Goal: Task Accomplishment & Management: Use online tool/utility

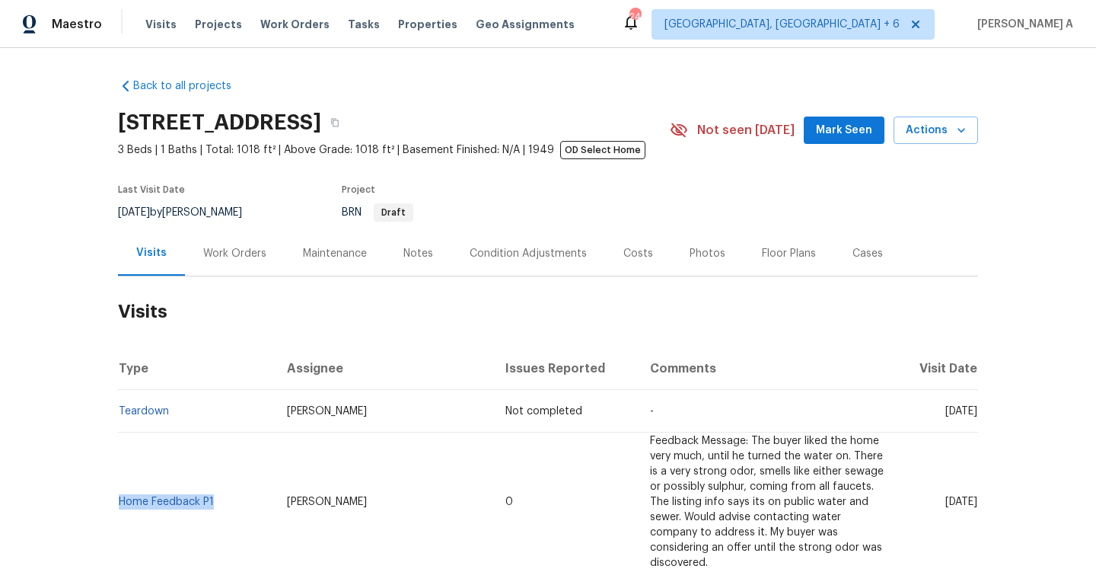
drag, startPoint x: 222, startPoint y: 482, endPoint x: 118, endPoint y: 485, distance: 104.4
click at [118, 485] on td "Home Feedback P1" at bounding box center [196, 501] width 157 height 139
copy link "Home Feedback P1"
click at [232, 251] on div "Work Orders" at bounding box center [234, 253] width 63 height 15
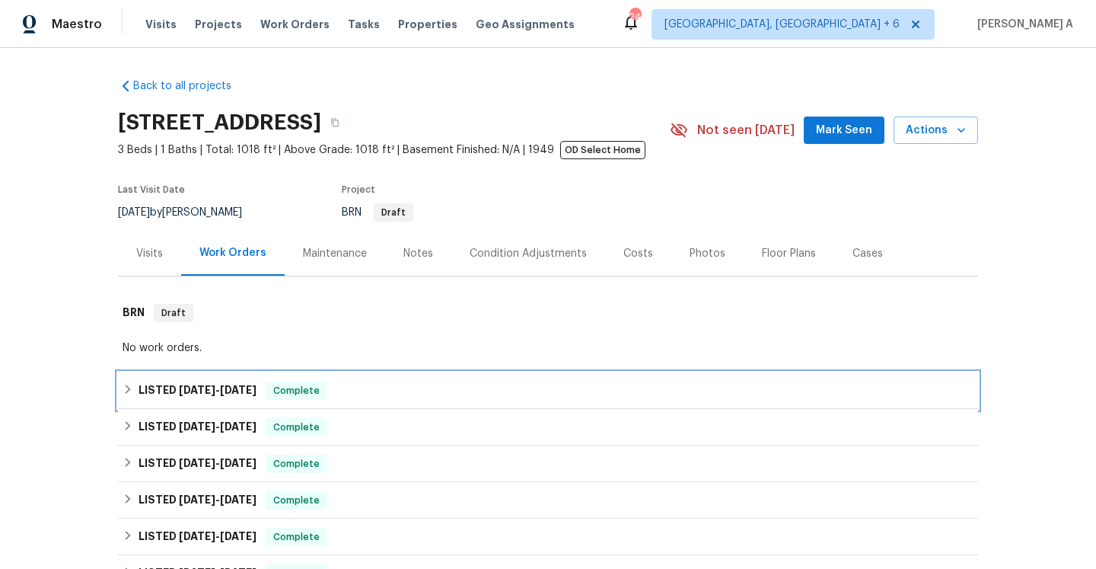
click at [270, 378] on div "LISTED [DATE] - [DATE] Complete" at bounding box center [548, 390] width 860 height 37
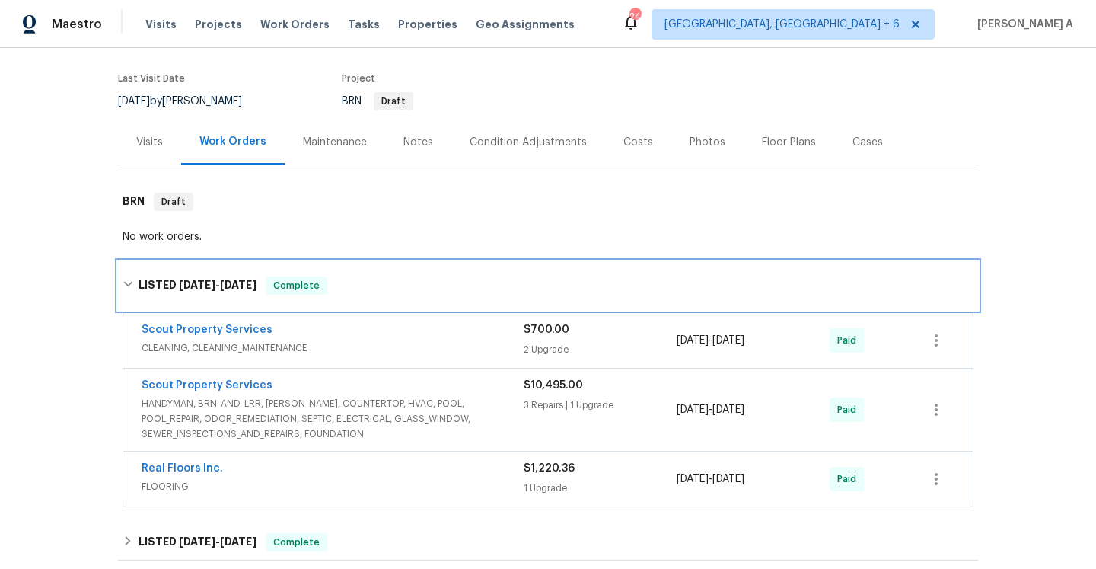
scroll to position [156, 0]
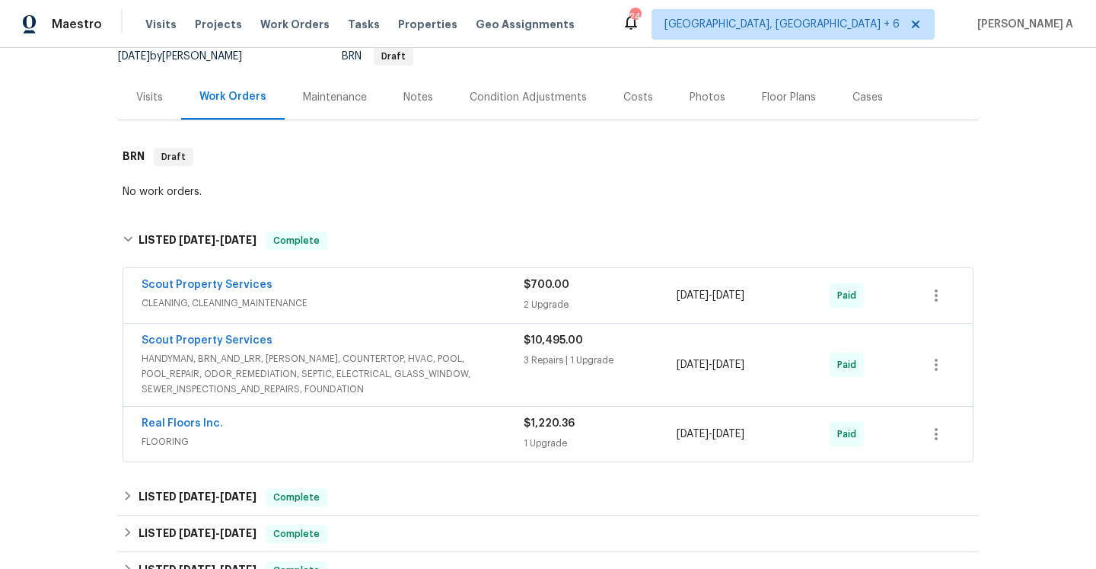
click at [276, 349] on div "Scout Property Services" at bounding box center [333, 342] width 382 height 18
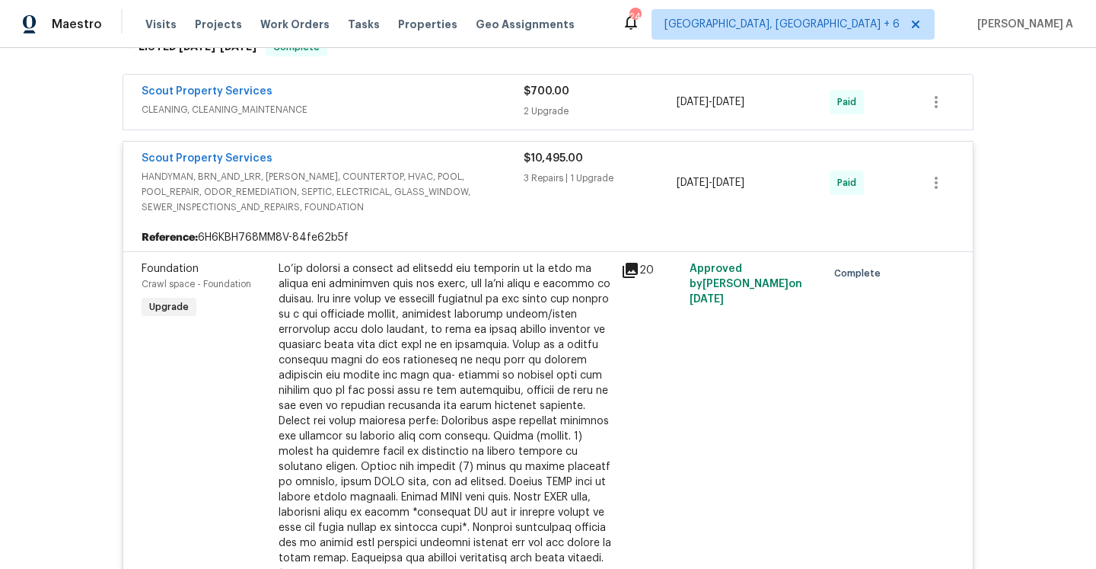
scroll to position [267, 0]
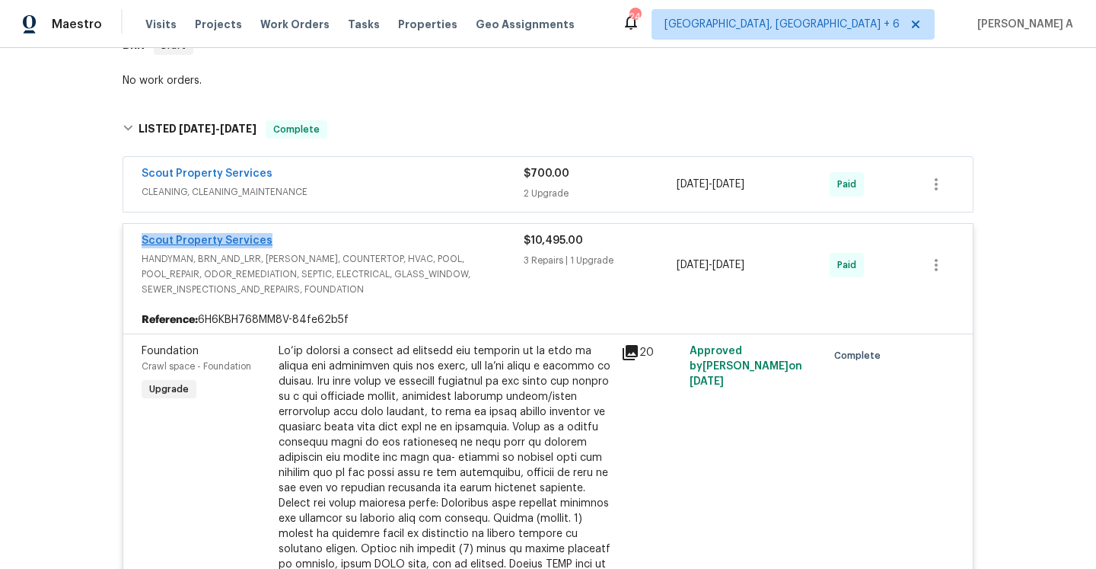
drag, startPoint x: 279, startPoint y: 241, endPoint x: 142, endPoint y: 241, distance: 136.3
click at [142, 241] on div "Scout Property Services" at bounding box center [333, 242] width 382 height 18
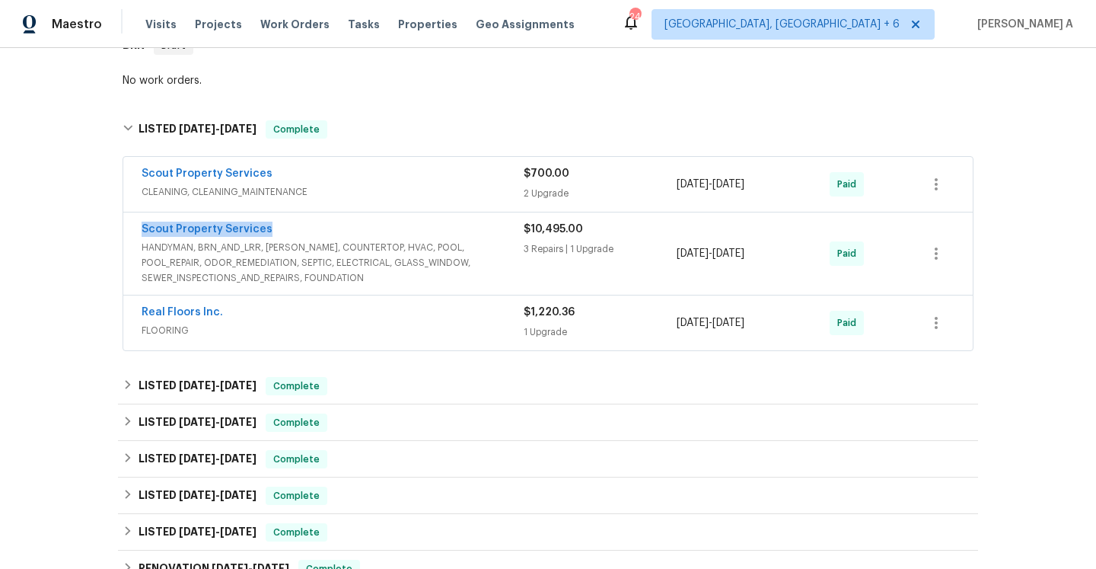
copy link "Scout Property Services"
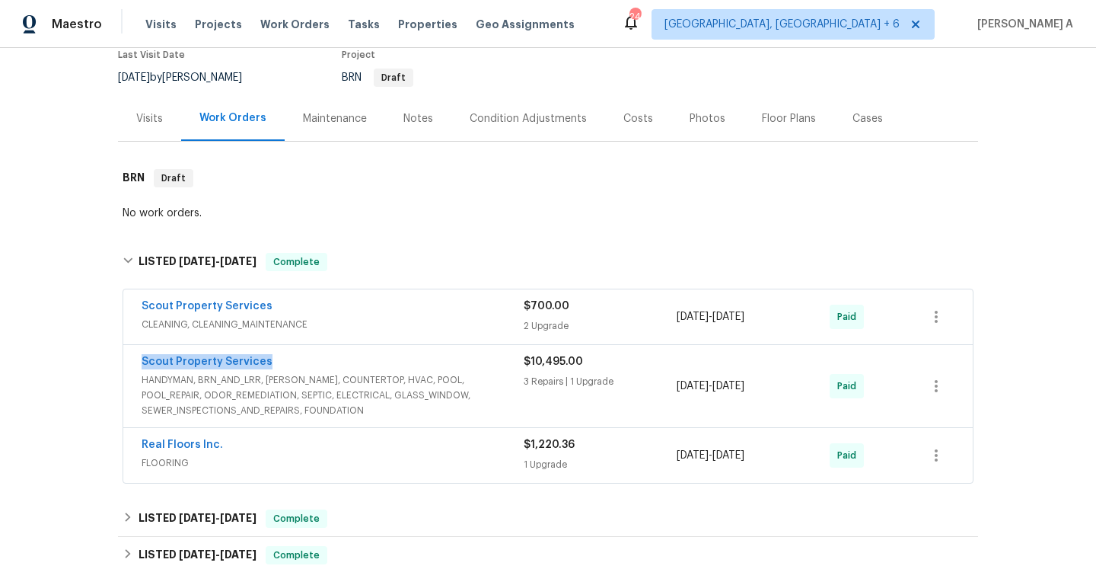
scroll to position [30, 0]
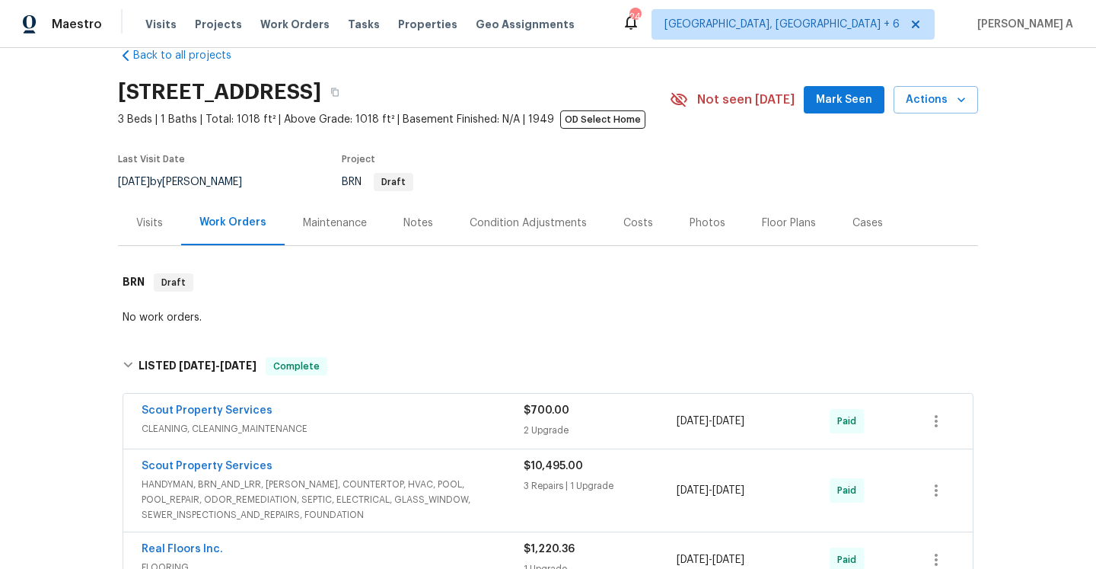
click at [166, 233] on div "Visits" at bounding box center [149, 222] width 63 height 45
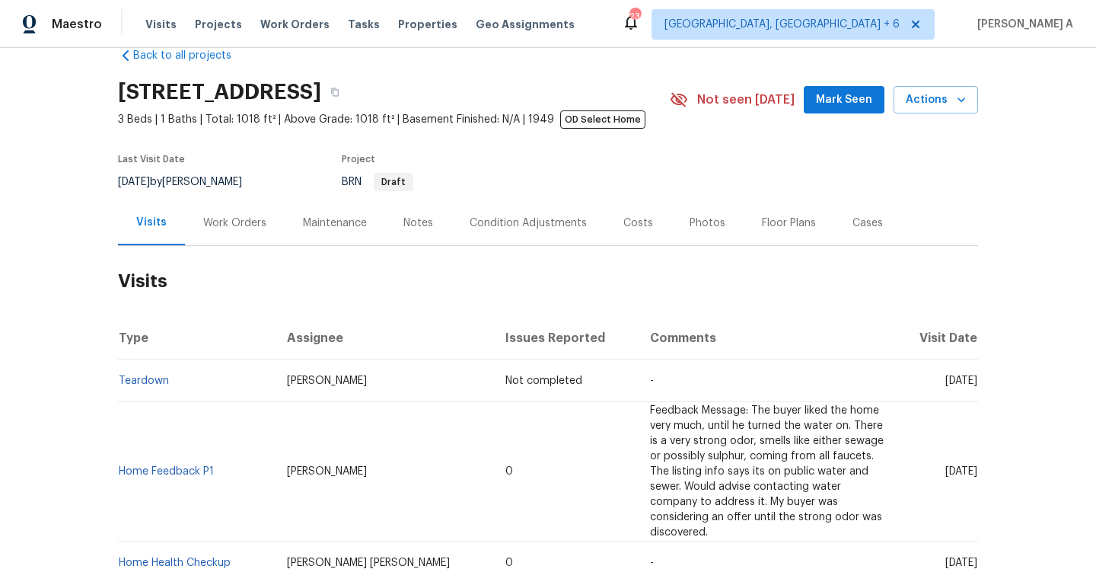
click at [210, 223] on div "Work Orders" at bounding box center [234, 222] width 63 height 15
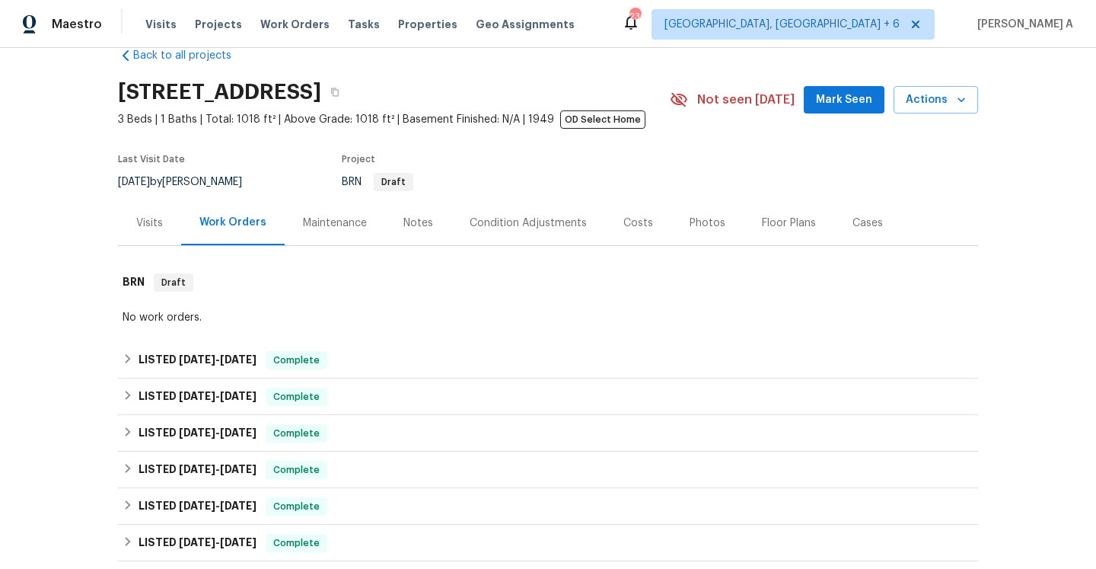
click at [148, 225] on div "Visits" at bounding box center [149, 222] width 27 height 15
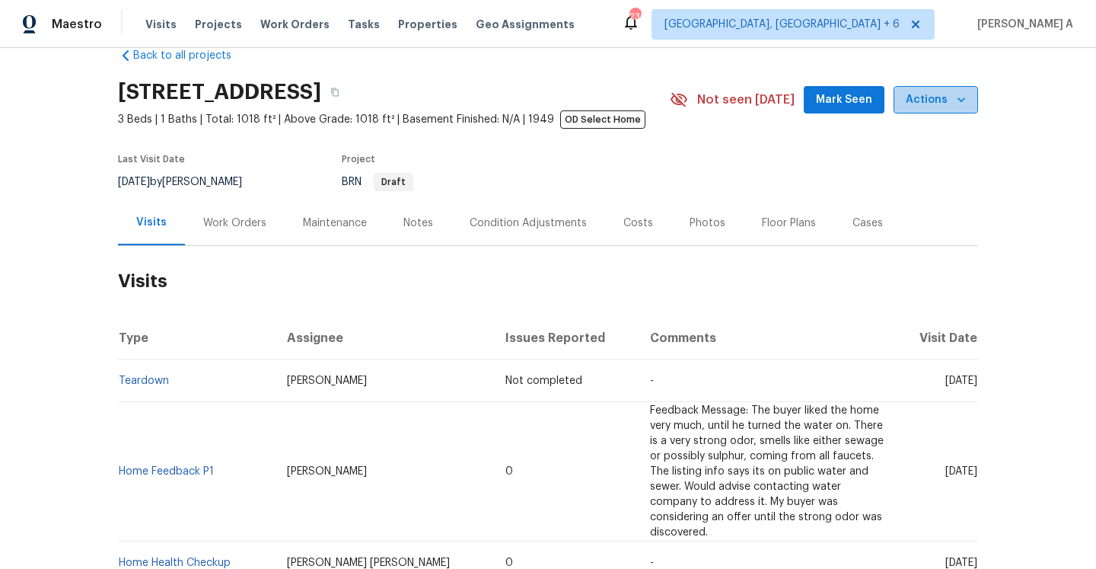
click at [946, 106] on span "Actions" at bounding box center [936, 100] width 60 height 19
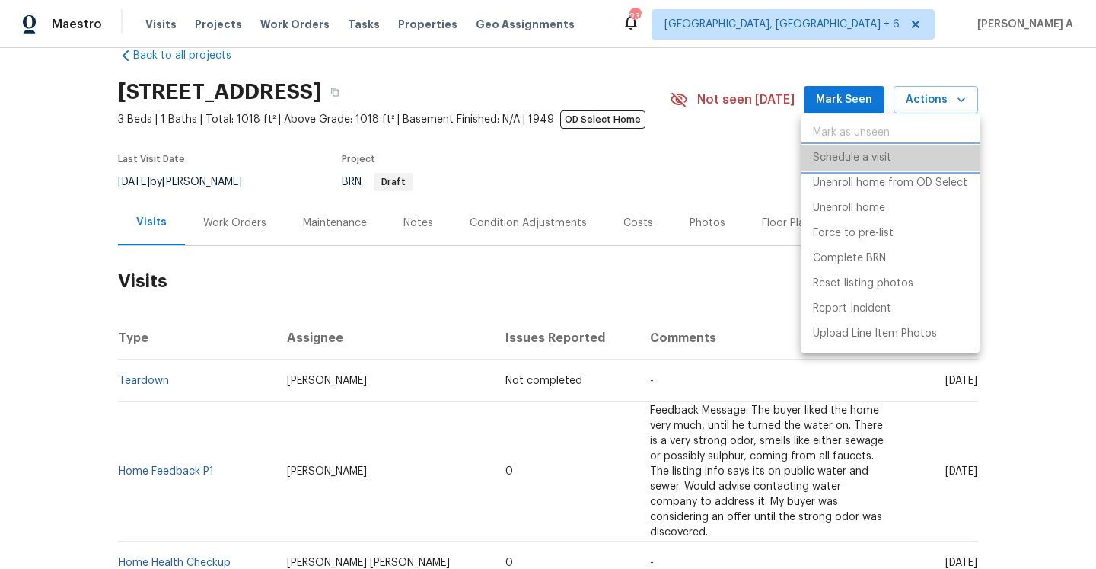
click at [932, 164] on li "Schedule a visit" at bounding box center [890, 157] width 179 height 25
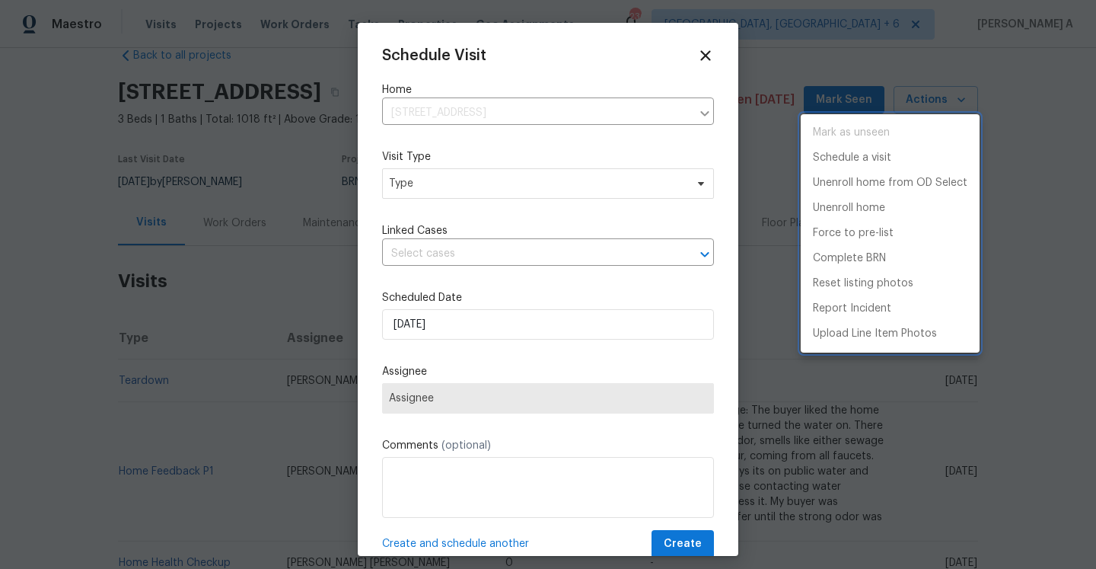
click at [531, 180] on div at bounding box center [548, 284] width 1096 height 569
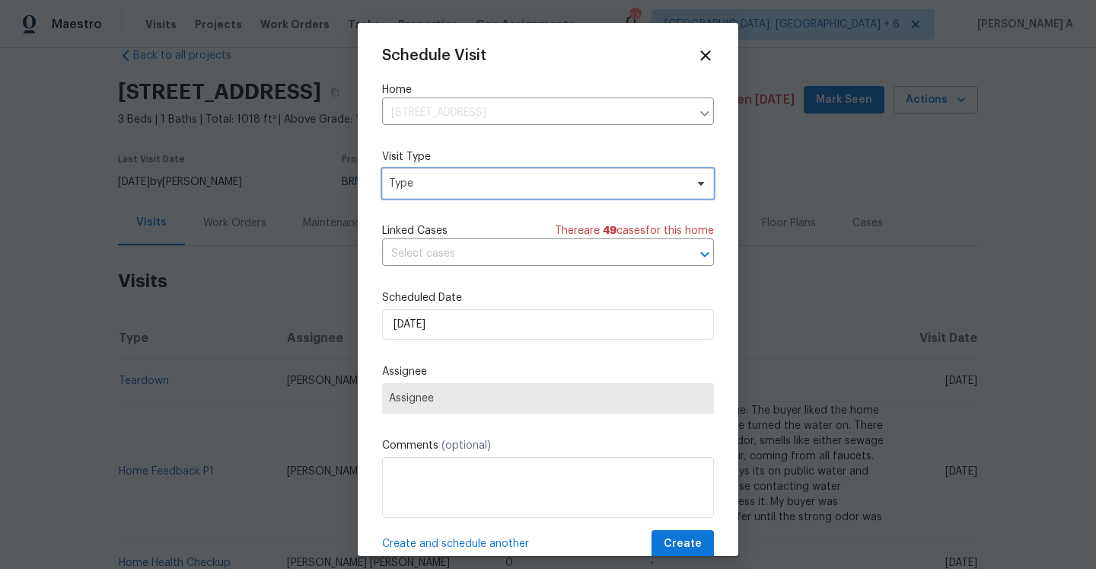
click at [531, 180] on span "Type" at bounding box center [537, 183] width 296 height 15
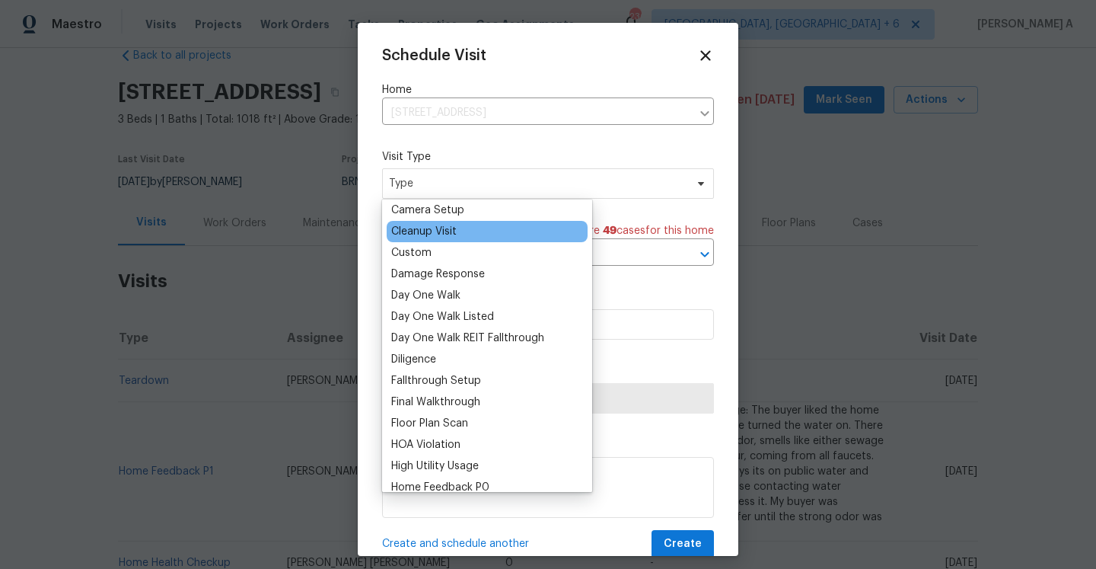
scroll to position [295, 0]
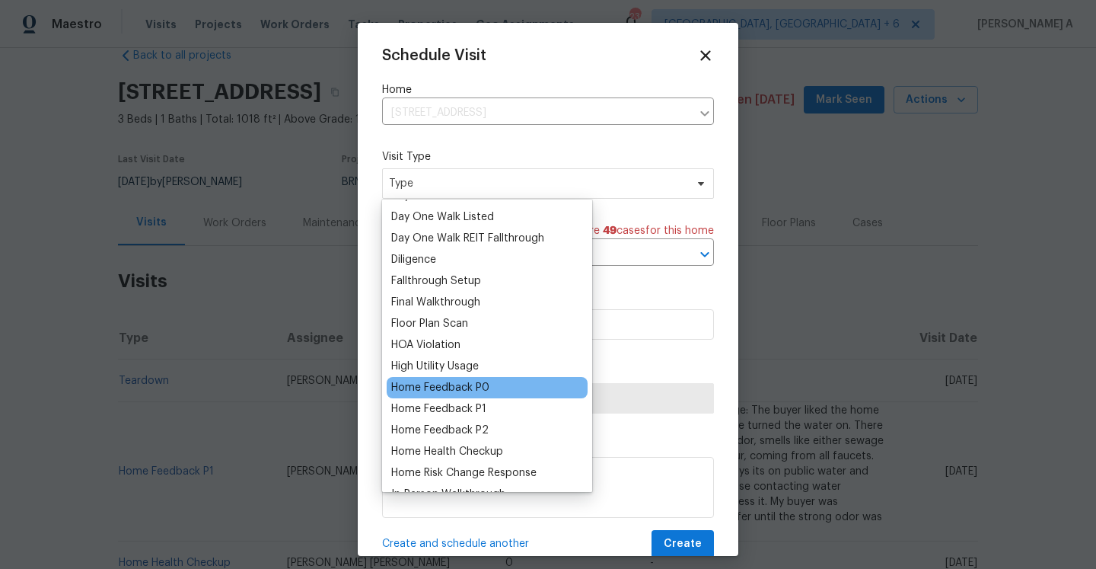
click at [471, 388] on div "Home Feedback P0" at bounding box center [440, 387] width 98 height 15
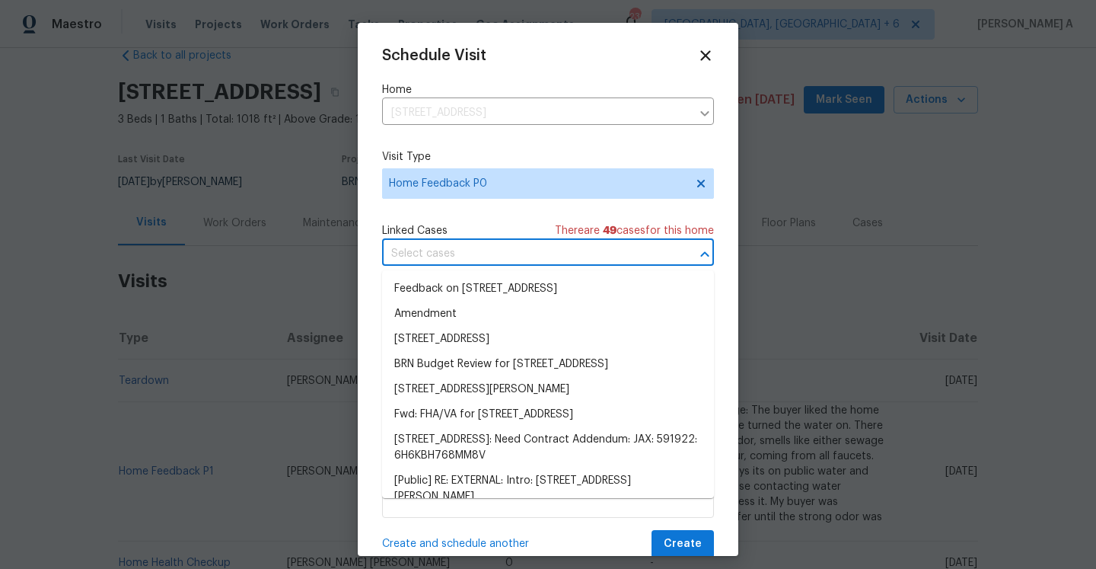
click at [440, 258] on input "text" at bounding box center [526, 254] width 289 height 24
click at [447, 282] on li "Feedback on [STREET_ADDRESS]" at bounding box center [548, 288] width 332 height 25
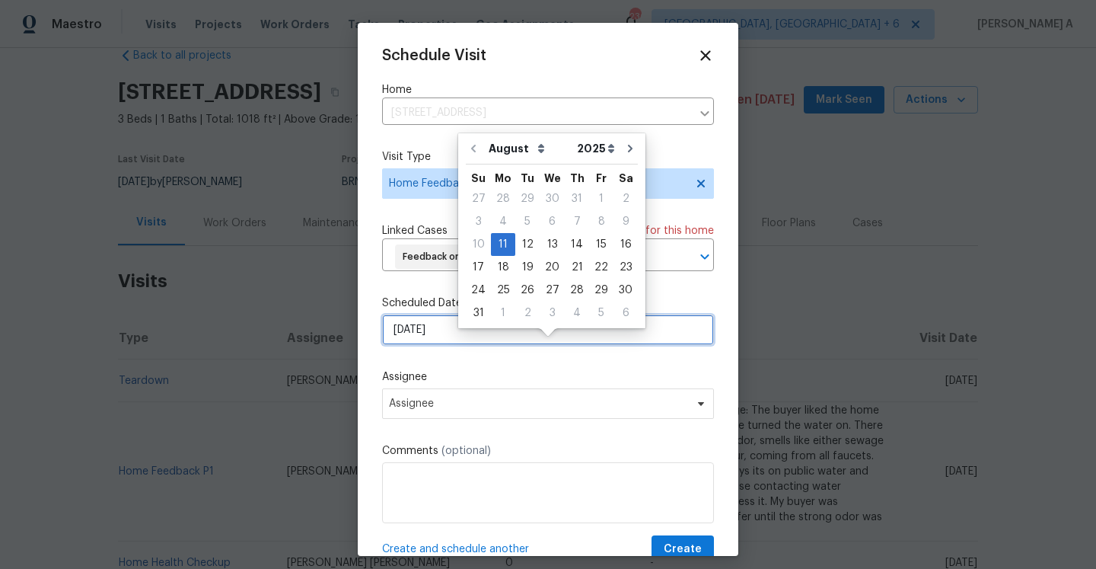
click at [469, 345] on input "[DATE]" at bounding box center [548, 329] width 332 height 30
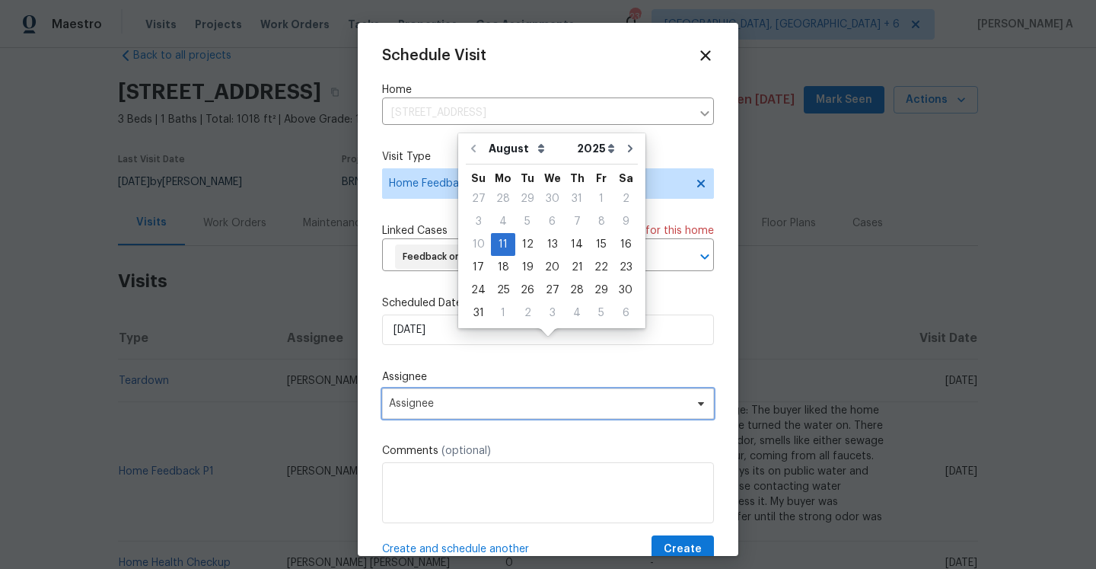
click at [481, 419] on span "Assignee" at bounding box center [548, 403] width 332 height 30
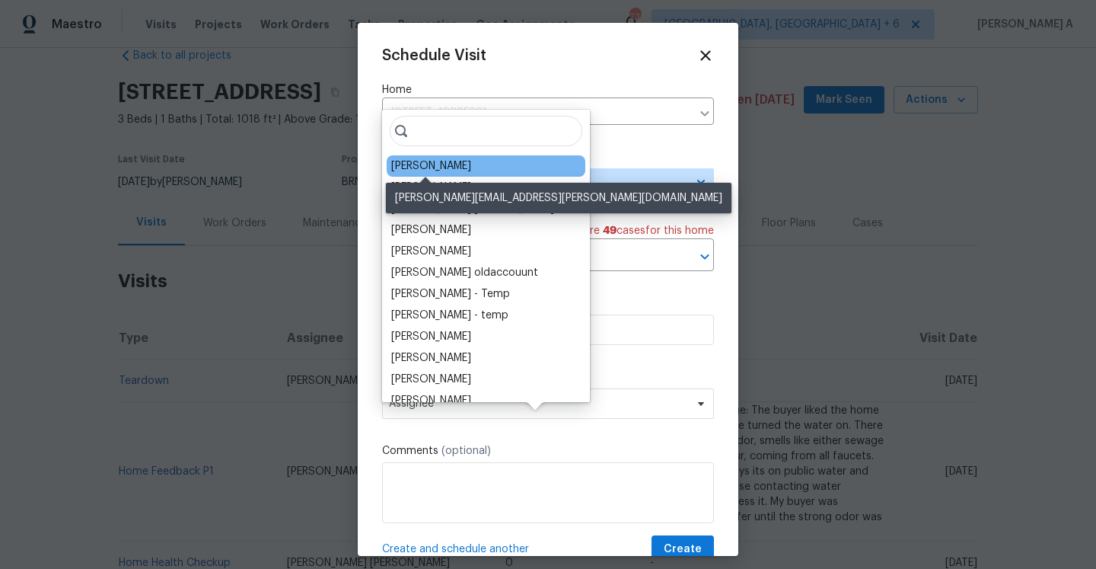
click at [419, 160] on div "[PERSON_NAME]" at bounding box center [431, 165] width 80 height 15
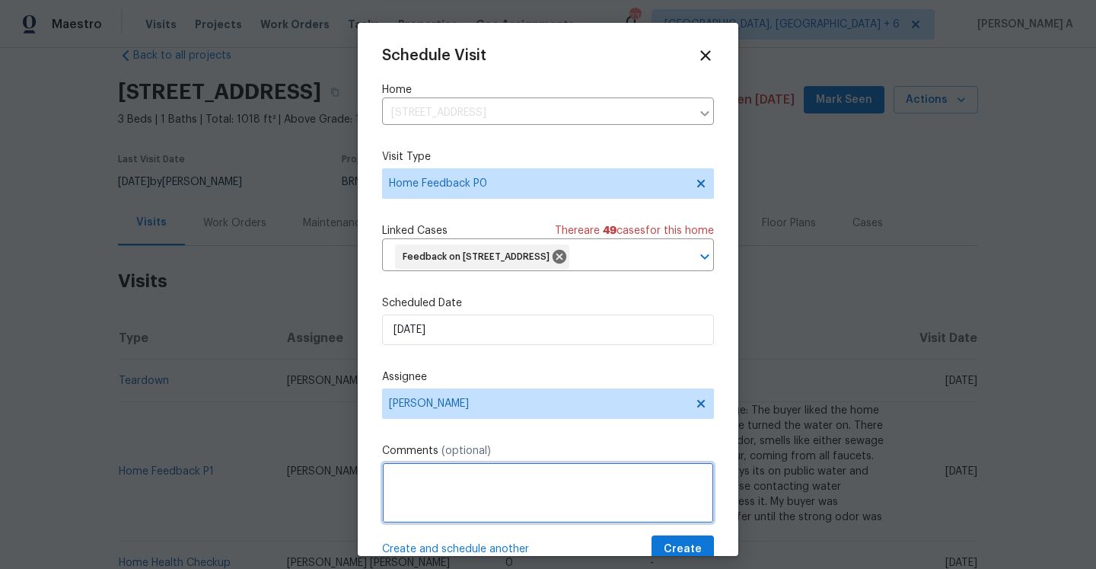
click at [547, 505] on textarea at bounding box center [548, 492] width 332 height 61
paste textarea "The front door is not locking, the door is not able to lock it by itself and th…"
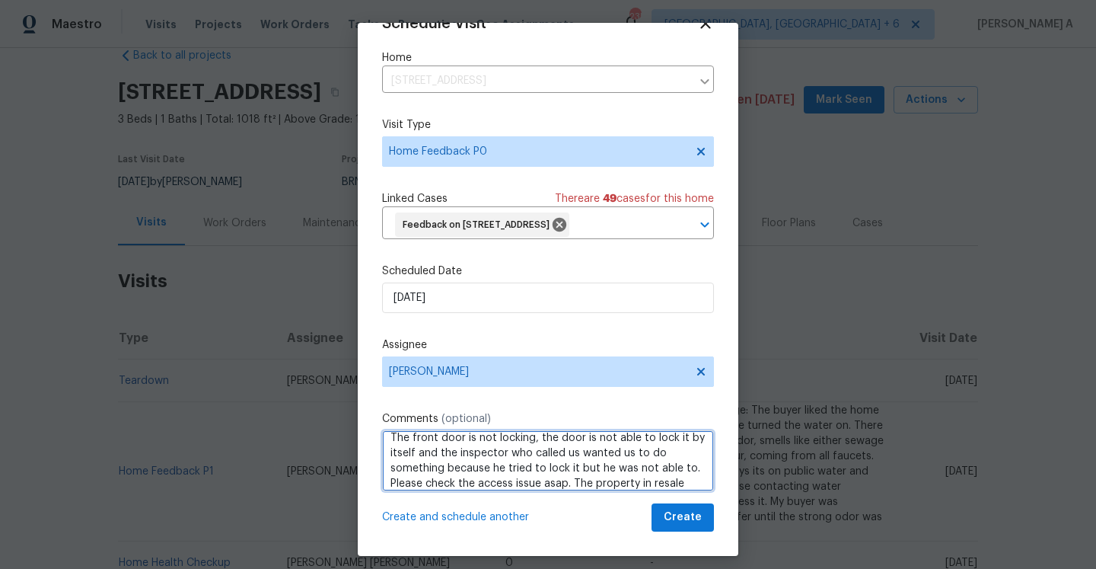
scroll to position [0, 0]
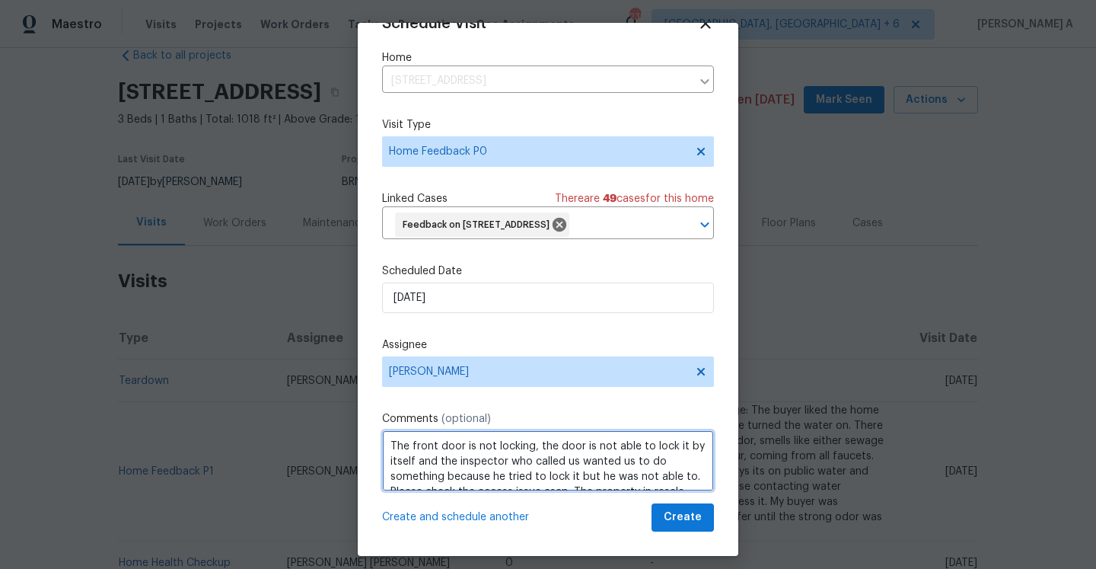
type textarea "The front door is not locking, the door is not able to lock it by itself and th…"
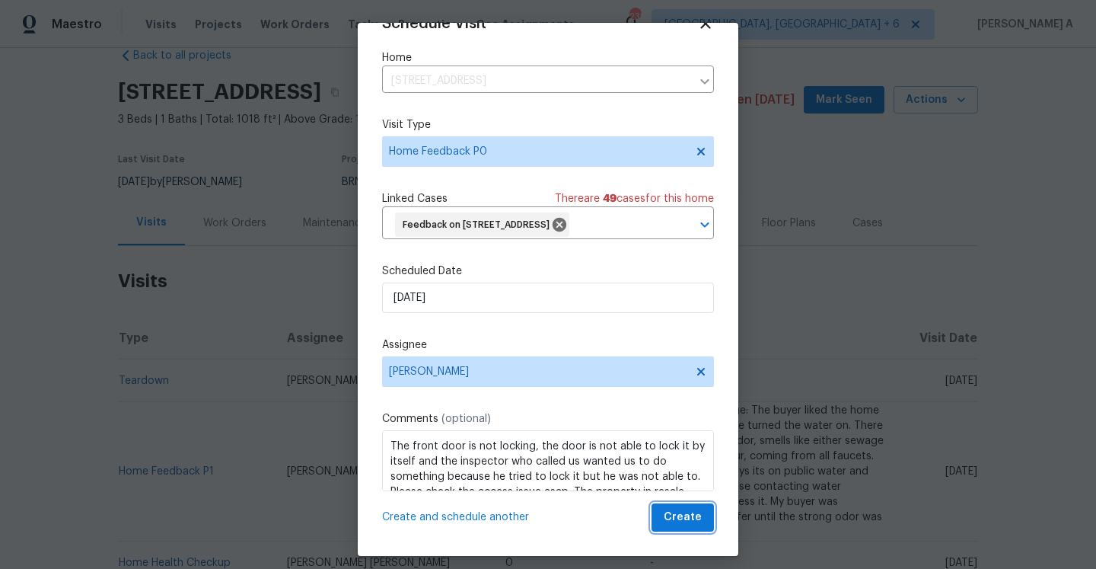
click at [679, 515] on span "Create" at bounding box center [683, 517] width 38 height 19
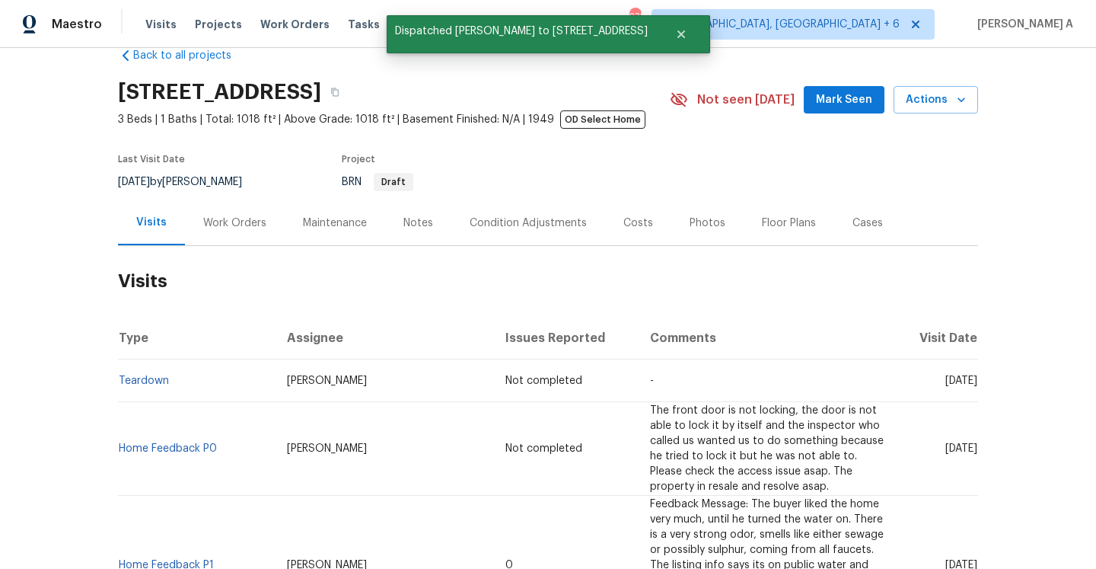
click at [852, 238] on div "Cases" at bounding box center [868, 222] width 67 height 45
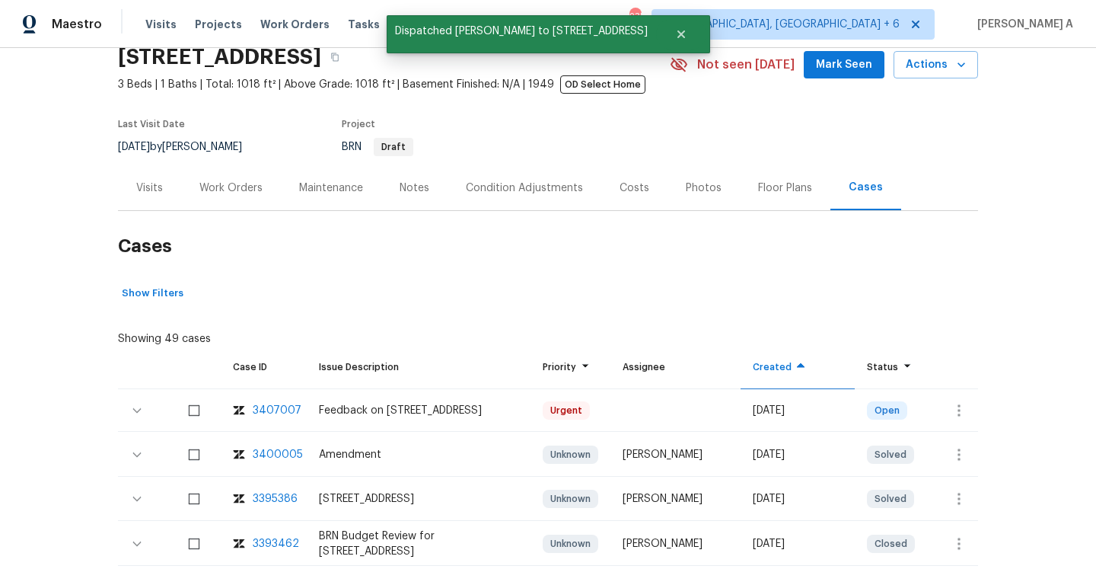
scroll to position [97, 0]
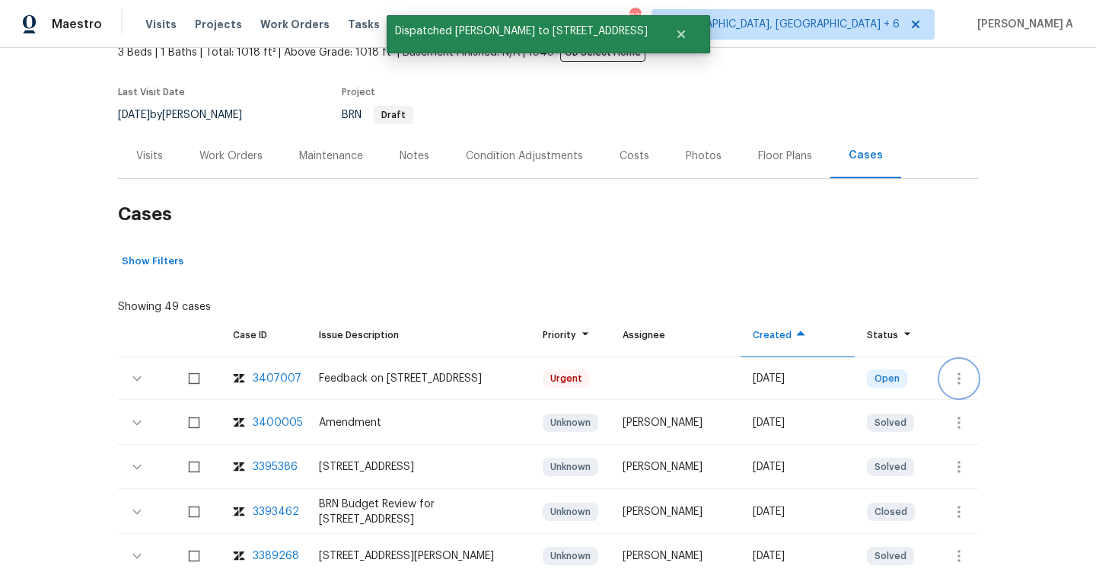
click at [971, 380] on button "button" at bounding box center [959, 378] width 37 height 37
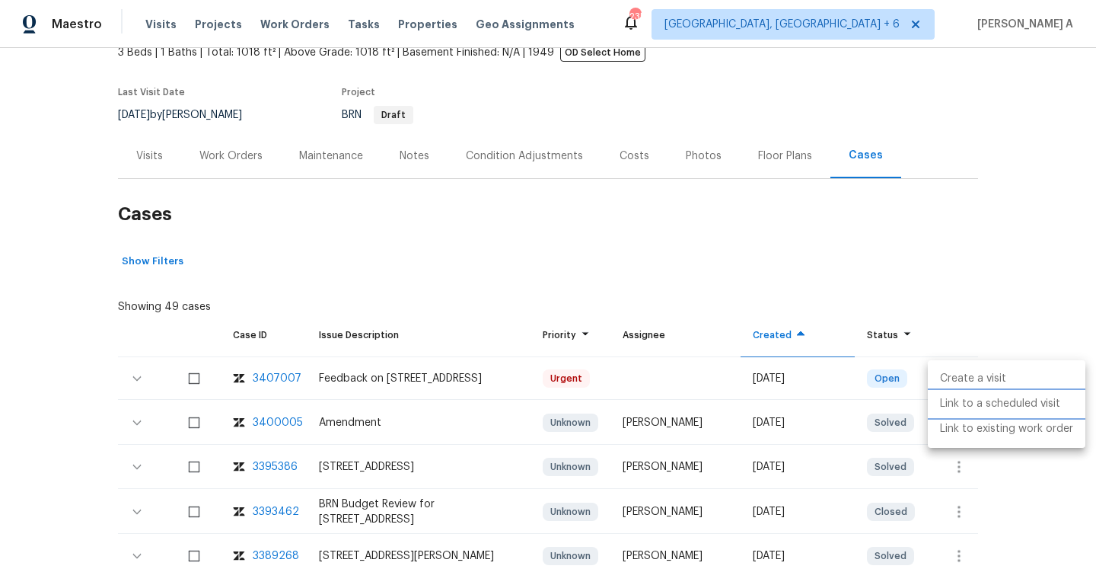
click at [974, 407] on li "Link to a scheduled visit" at bounding box center [1007, 403] width 158 height 25
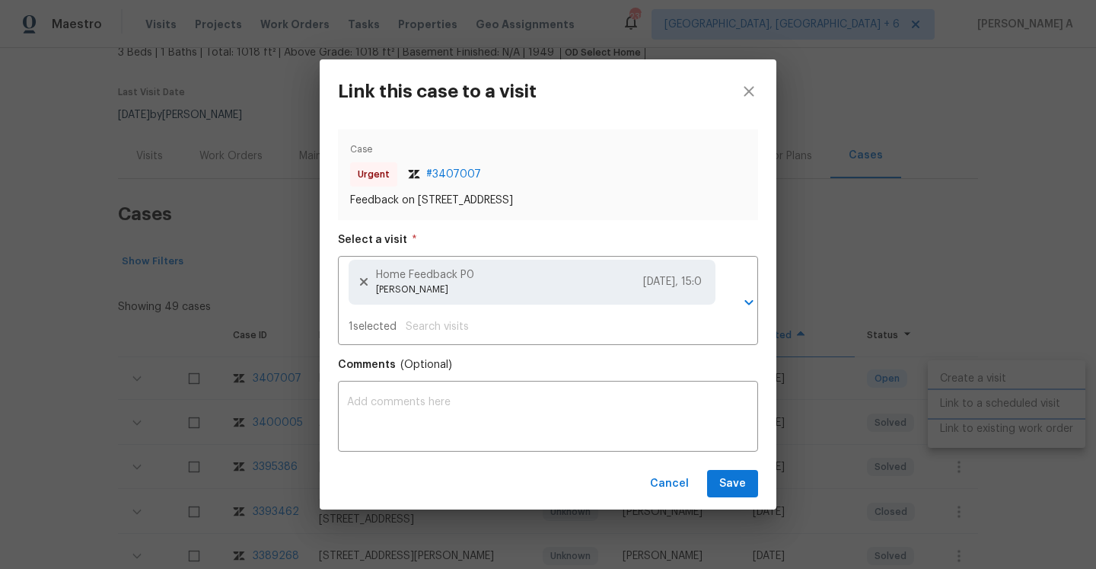
click at [834, 345] on div "Link this case to a visit Case Urgent # 3407007 Feedback on [STREET_ADDRESS] Se…" at bounding box center [548, 284] width 1096 height 569
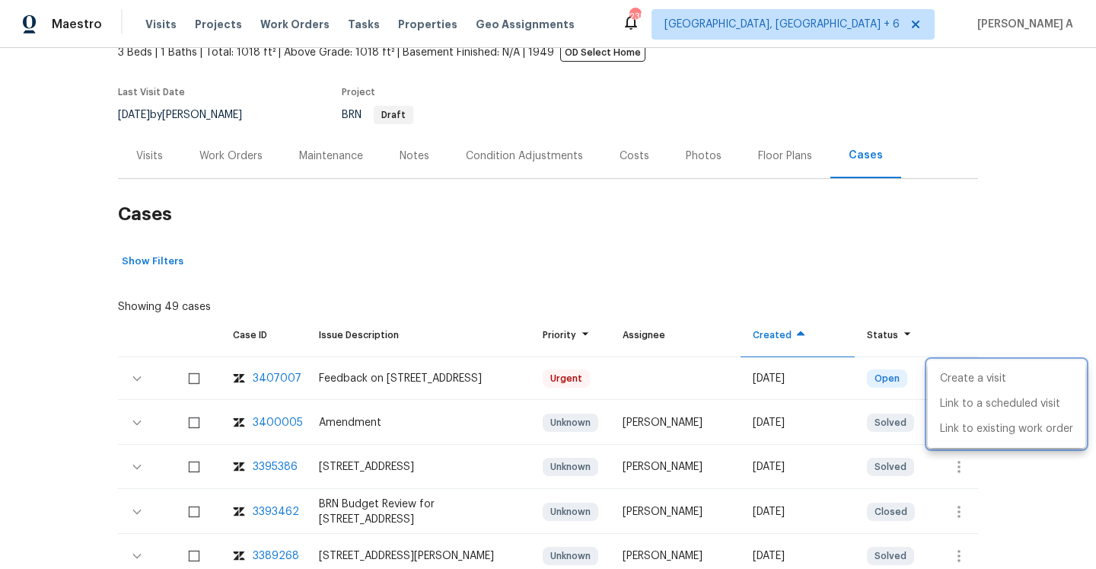
click at [162, 147] on div at bounding box center [548, 284] width 1096 height 569
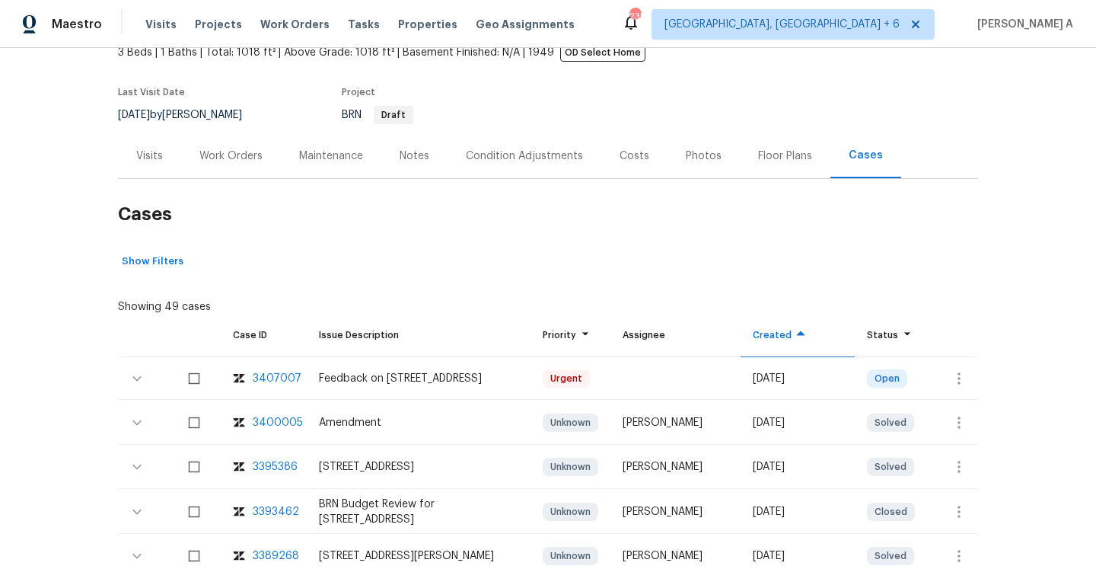
click at [155, 162] on div "Visits" at bounding box center [149, 155] width 27 height 15
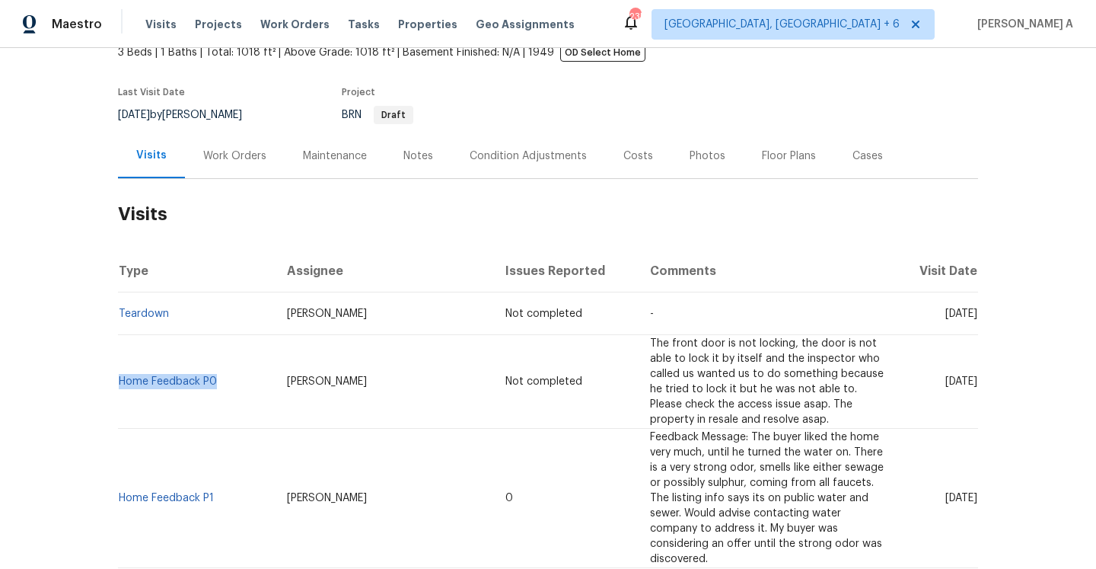
click at [215, 370] on td "Home Feedback P0" at bounding box center [196, 382] width 157 height 94
copy link "Home Feedback P0"
